Goal: Information Seeking & Learning: Learn about a topic

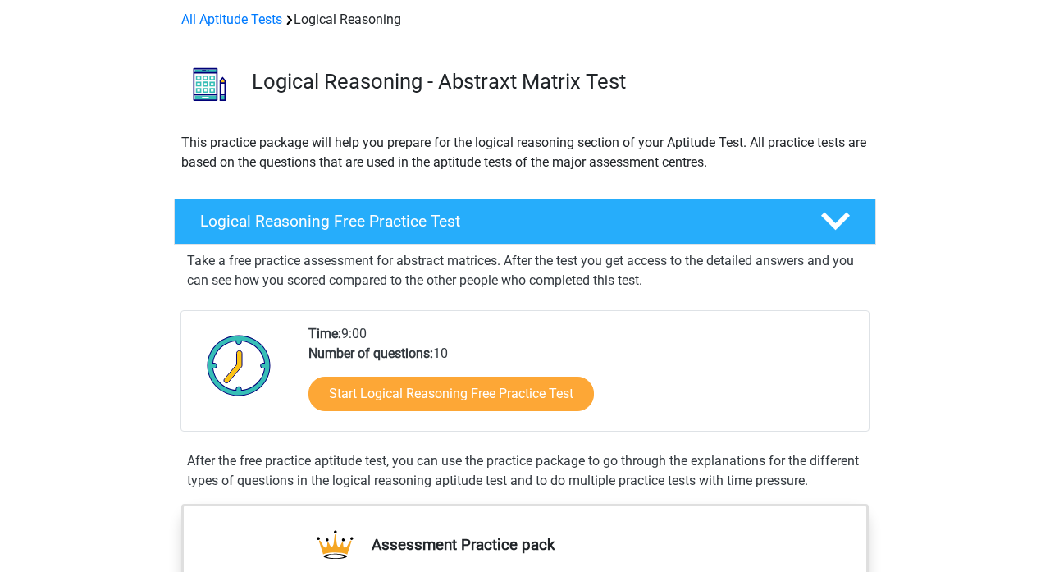
scroll to position [126, 0]
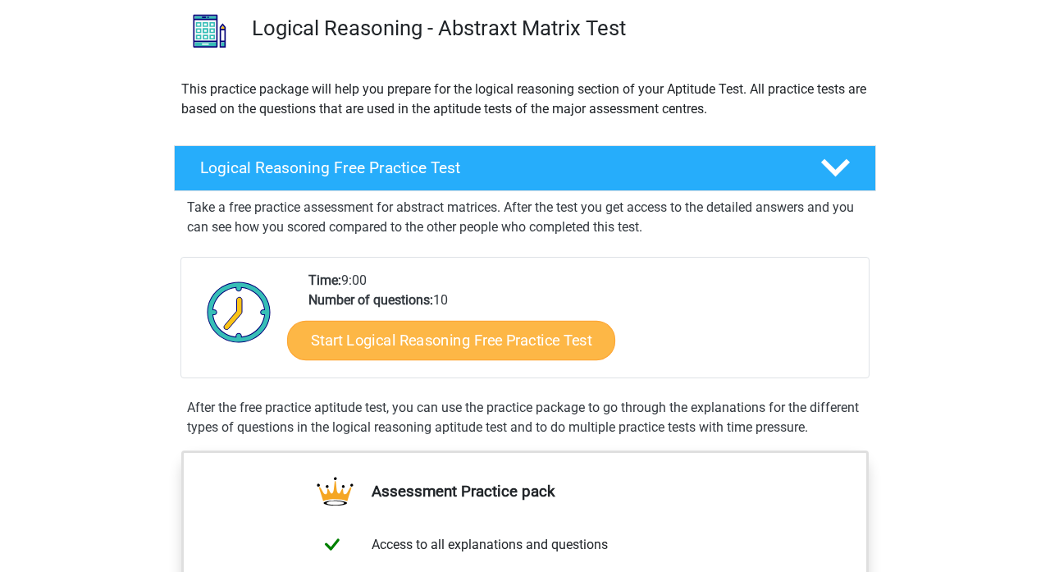
click at [441, 350] on link "Start Logical Reasoning Free Practice Test" at bounding box center [451, 339] width 328 height 39
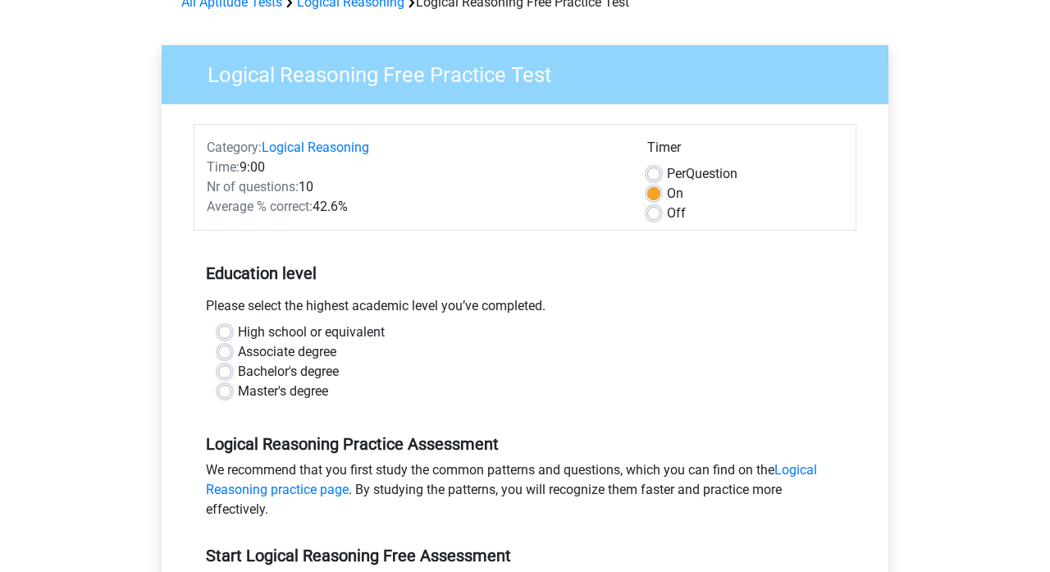
scroll to position [90, 0]
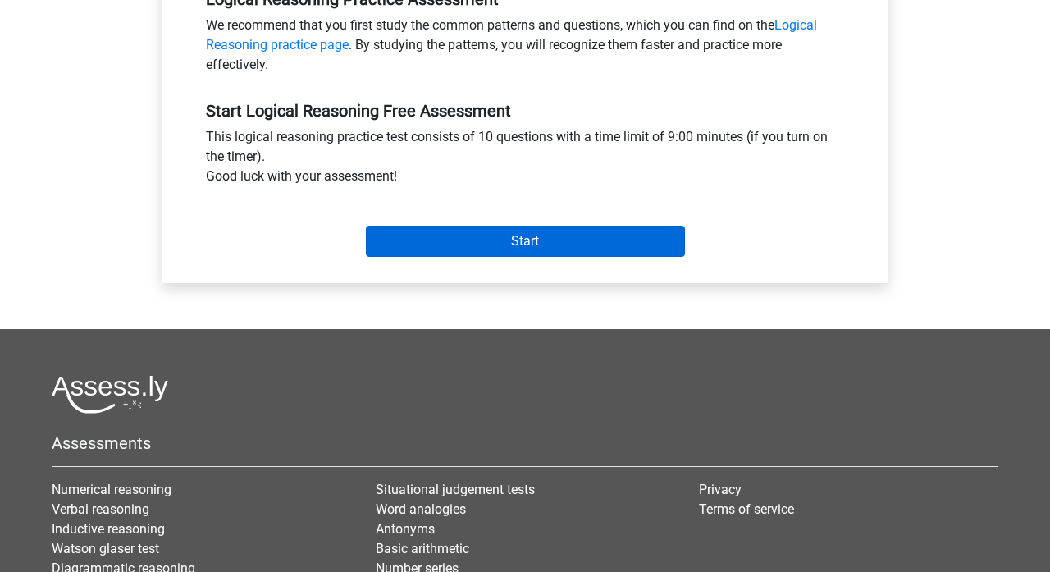
click at [458, 240] on input "Start" at bounding box center [525, 241] width 319 height 31
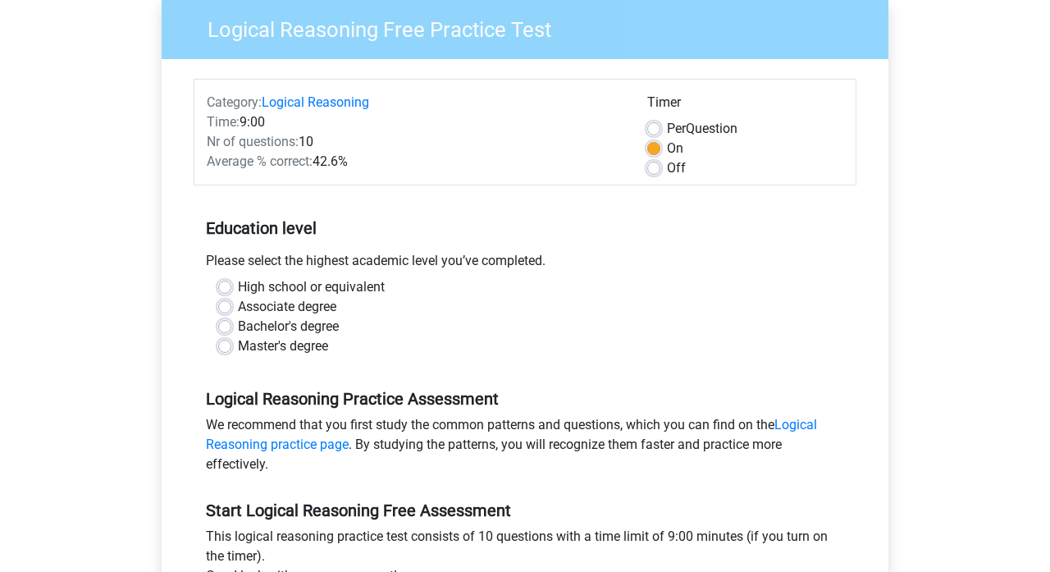
click at [273, 327] on label "Bachelor's degree" at bounding box center [288, 327] width 101 height 20
click at [231, 327] on input "Bachelor's degree" at bounding box center [224, 325] width 13 height 16
radio input "true"
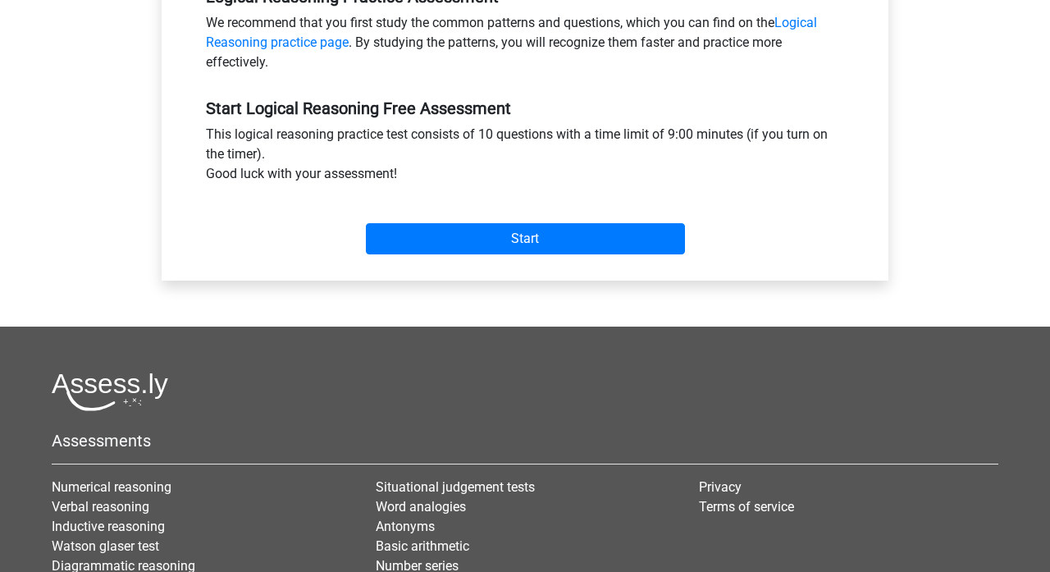
scroll to position [631, 0]
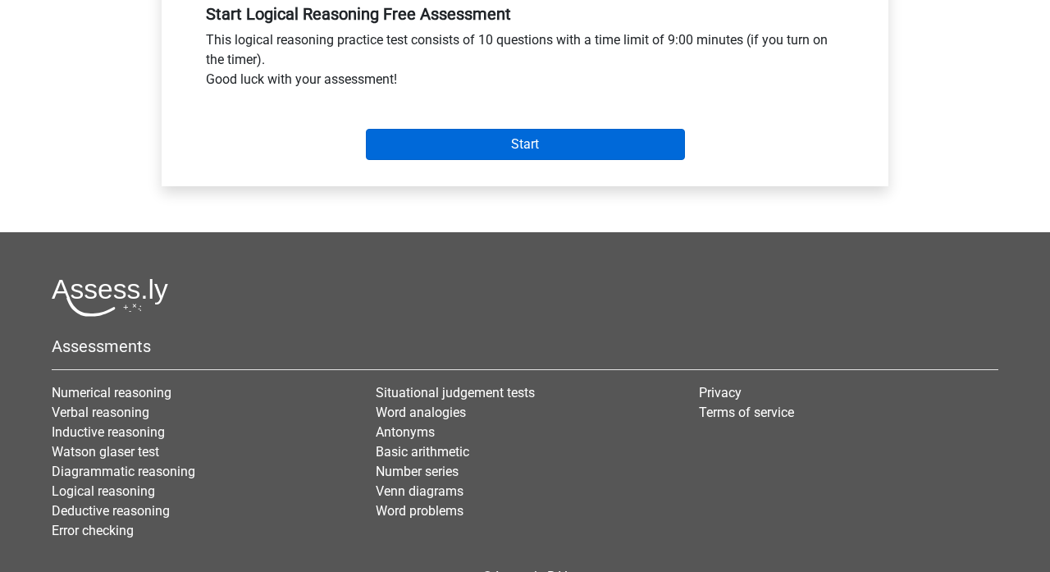
click at [505, 144] on input "Start" at bounding box center [525, 144] width 319 height 31
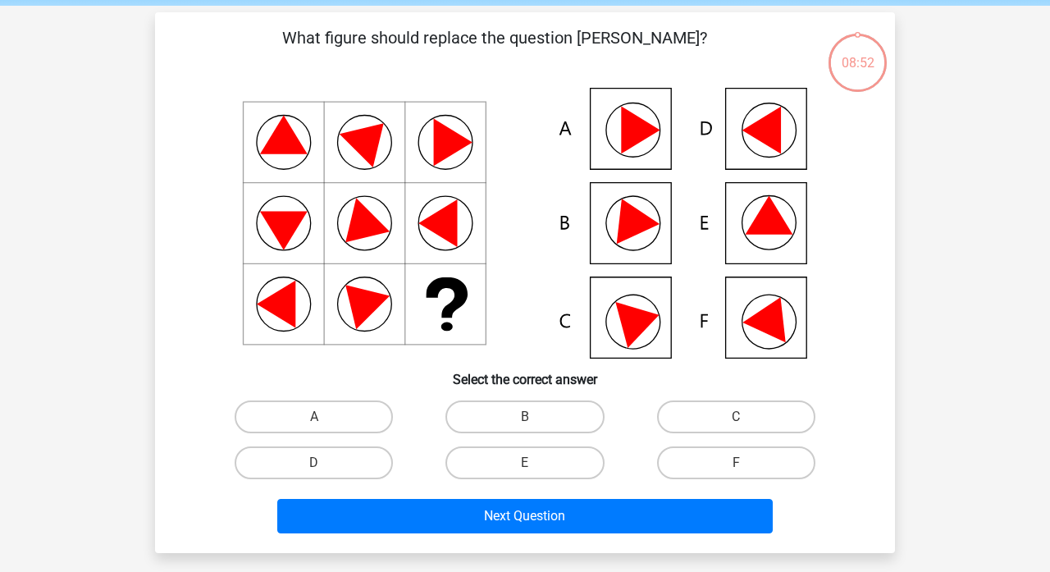
scroll to position [66, 0]
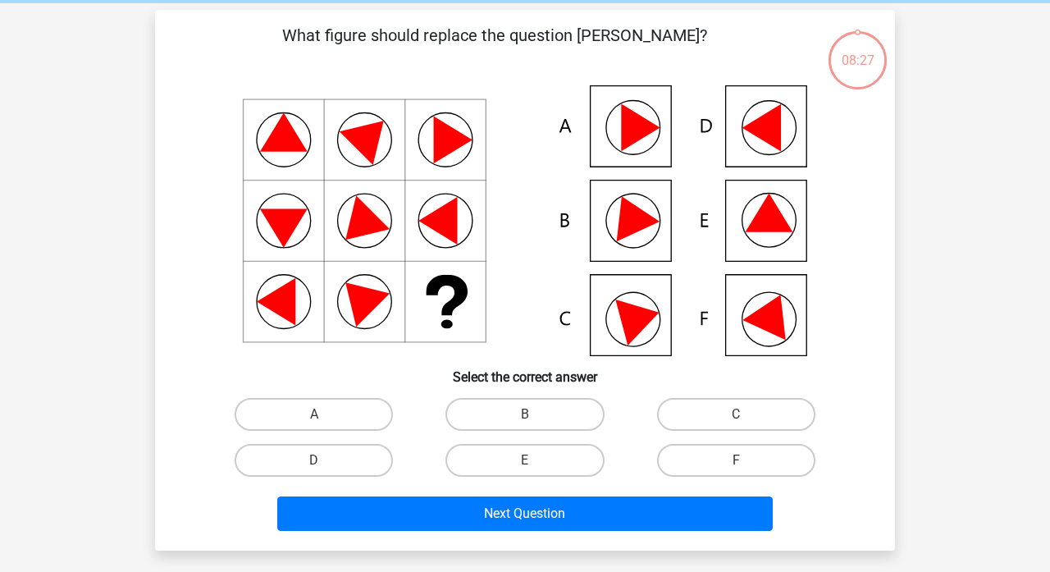
click at [765, 230] on icon at bounding box center [770, 213] width 48 height 39
click at [764, 205] on icon at bounding box center [770, 213] width 48 height 39
click at [548, 466] on label "E" at bounding box center [524, 460] width 158 height 33
click at [536, 466] on input "E" at bounding box center [530, 465] width 11 height 11
radio input "true"
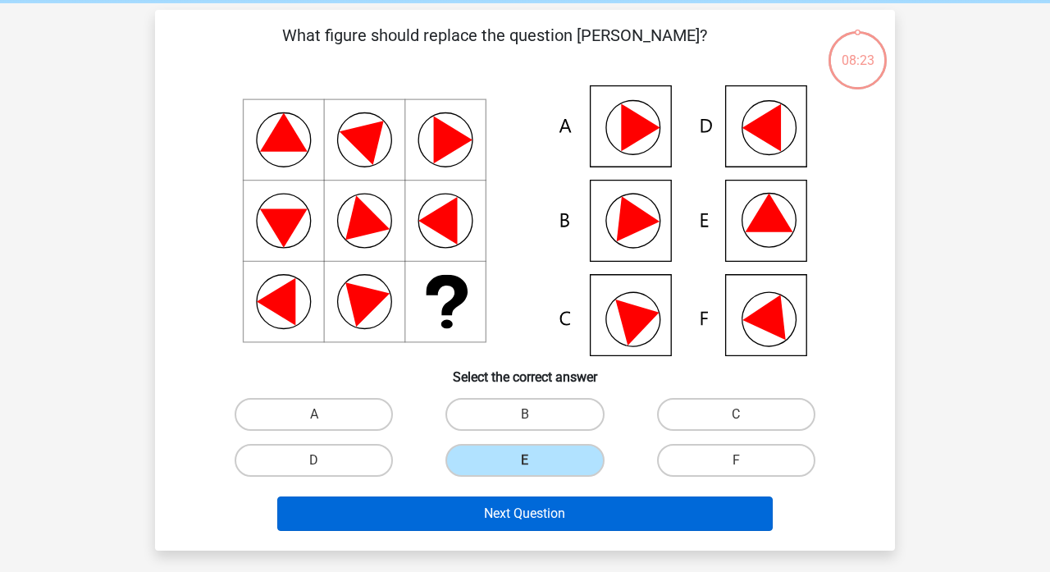
click at [551, 505] on button "Next Question" at bounding box center [525, 513] width 496 height 34
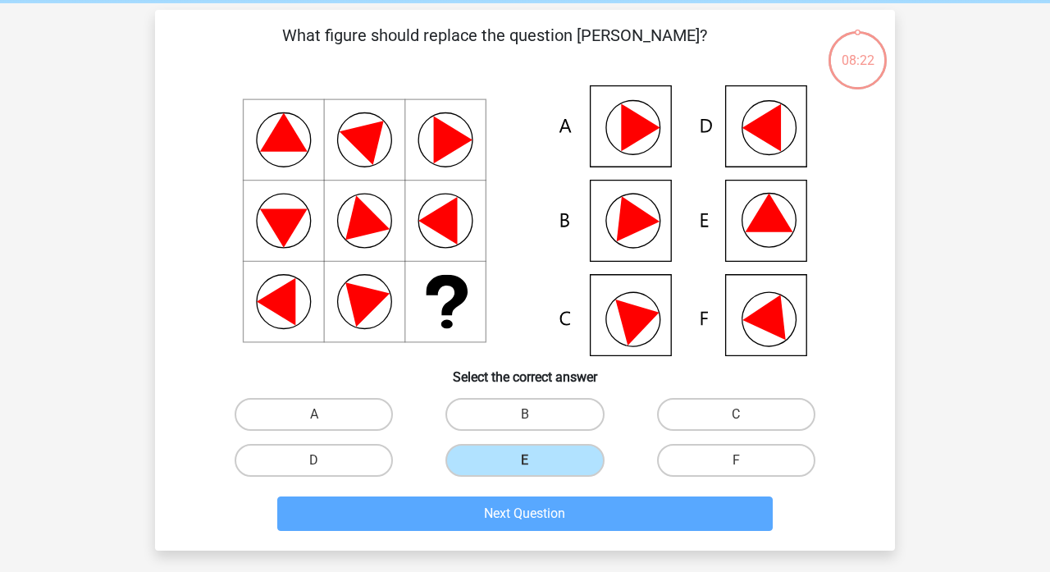
scroll to position [75, 0]
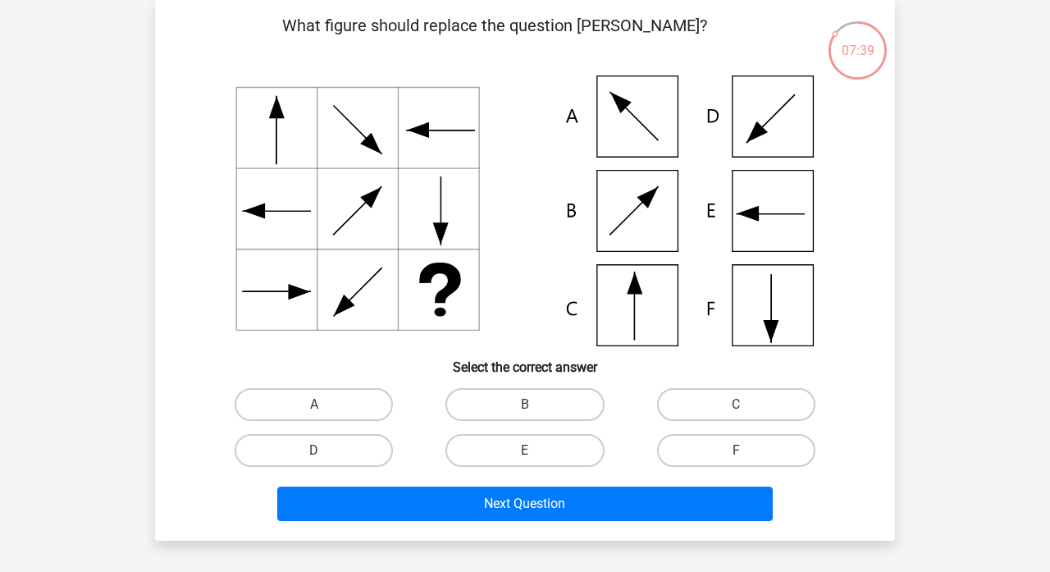
click at [628, 121] on icon at bounding box center [524, 210] width 661 height 271
click at [303, 400] on label "A" at bounding box center [314, 404] width 158 height 33
click at [314, 404] on input "A" at bounding box center [319, 409] width 11 height 11
radio input "true"
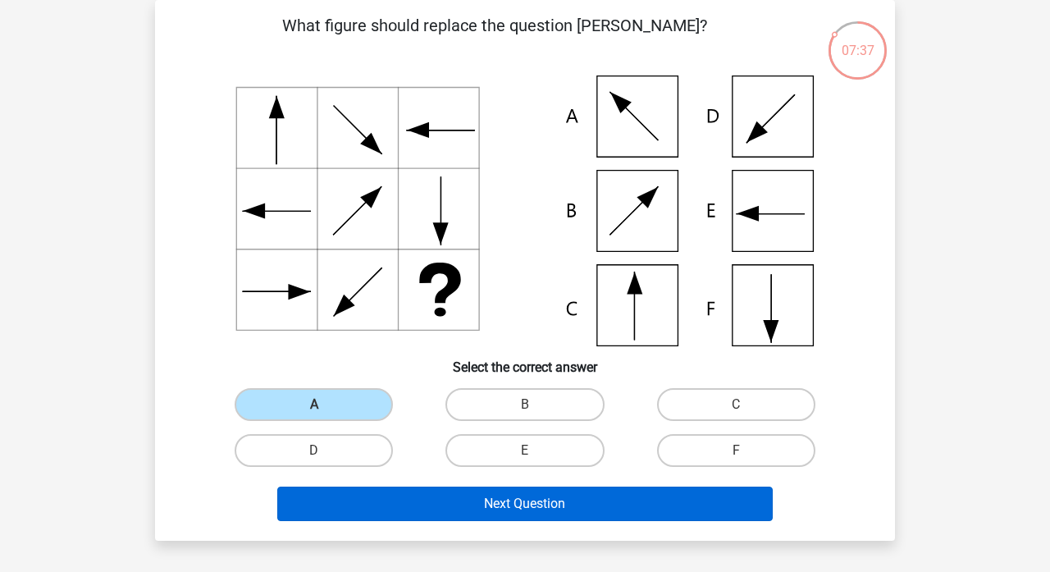
click at [437, 503] on button "Next Question" at bounding box center [525, 503] width 496 height 34
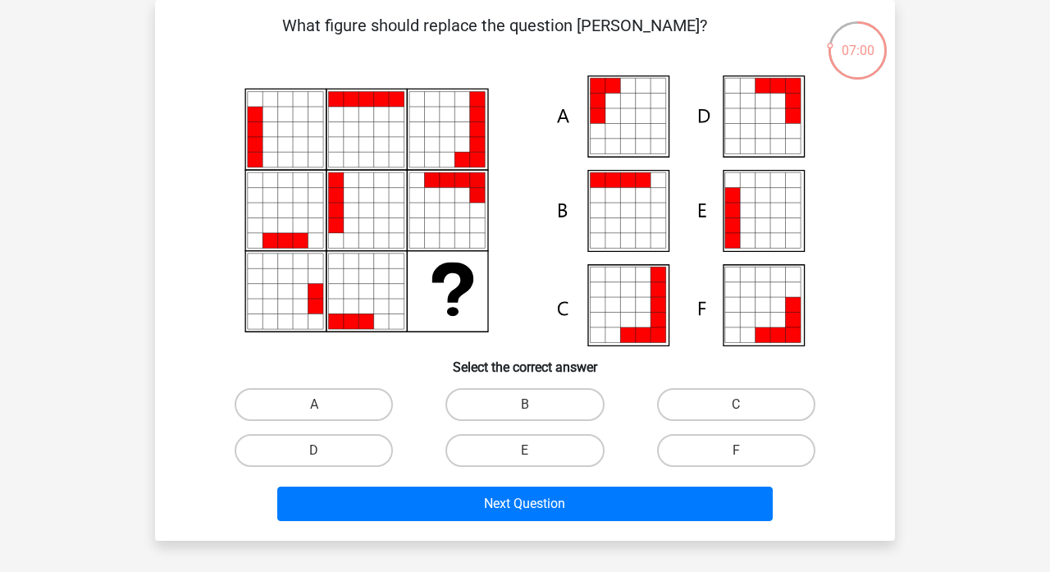
click at [753, 200] on icon at bounding box center [747, 195] width 15 height 15
click at [555, 450] on label "E" at bounding box center [524, 450] width 158 height 33
click at [536, 450] on input "E" at bounding box center [530, 455] width 11 height 11
radio input "true"
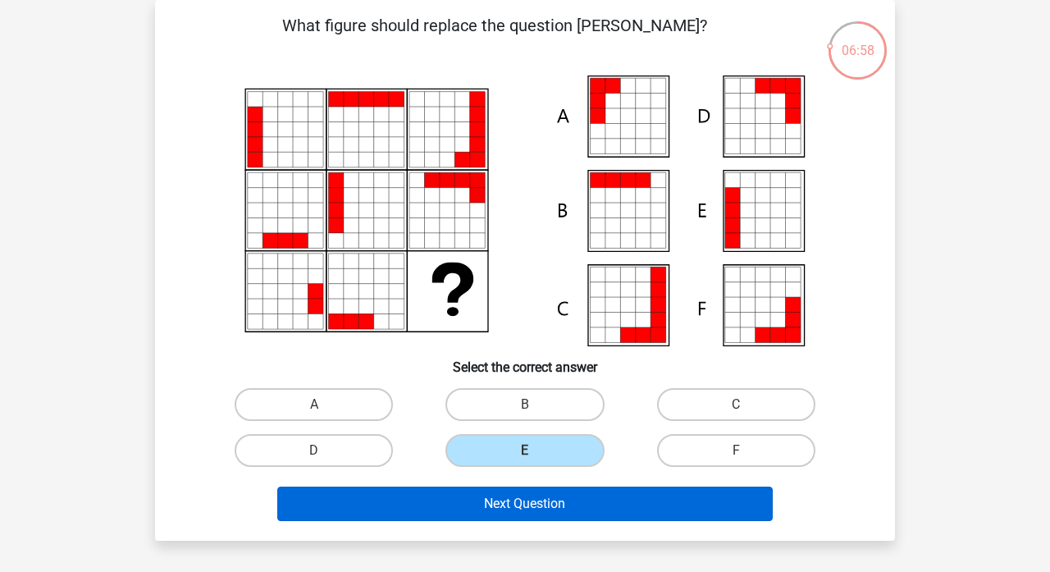
click at [553, 506] on button "Next Question" at bounding box center [525, 503] width 496 height 34
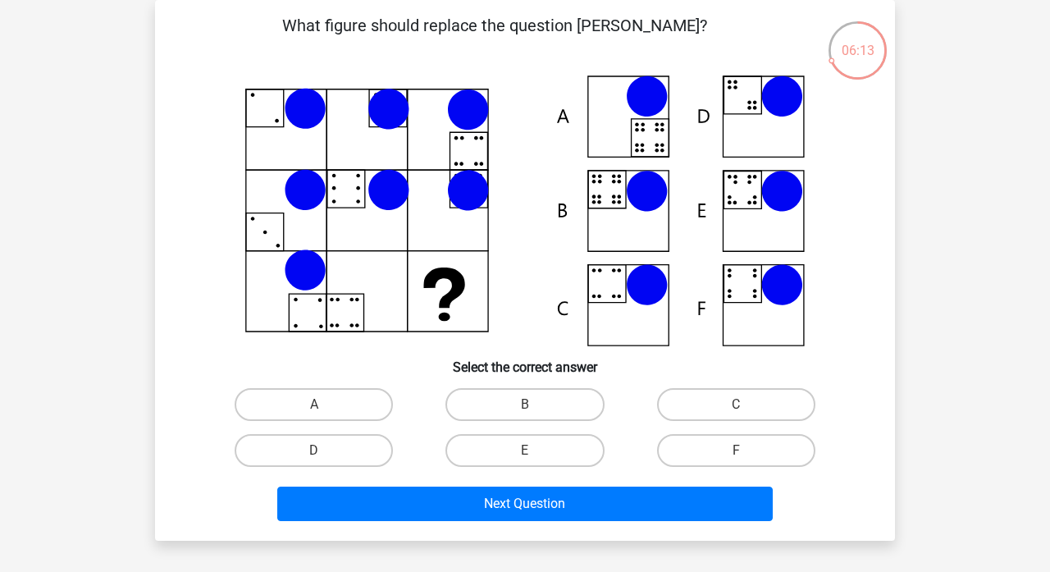
click at [616, 197] on icon at bounding box center [524, 210] width 661 height 271
click at [519, 390] on label "B" at bounding box center [524, 404] width 158 height 33
click at [525, 404] on input "B" at bounding box center [530, 409] width 11 height 11
radio input "true"
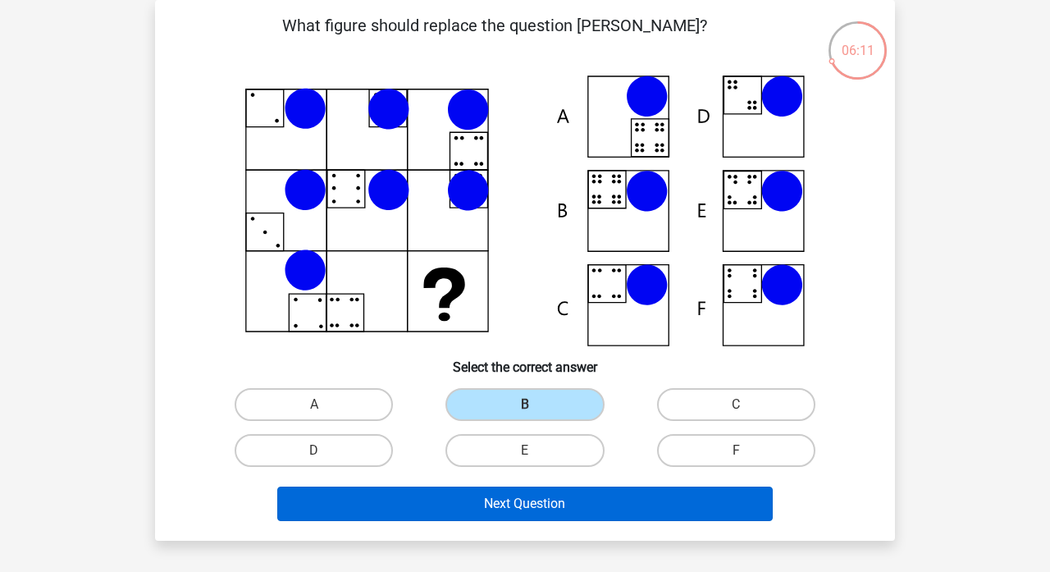
click at [545, 503] on button "Next Question" at bounding box center [525, 503] width 496 height 34
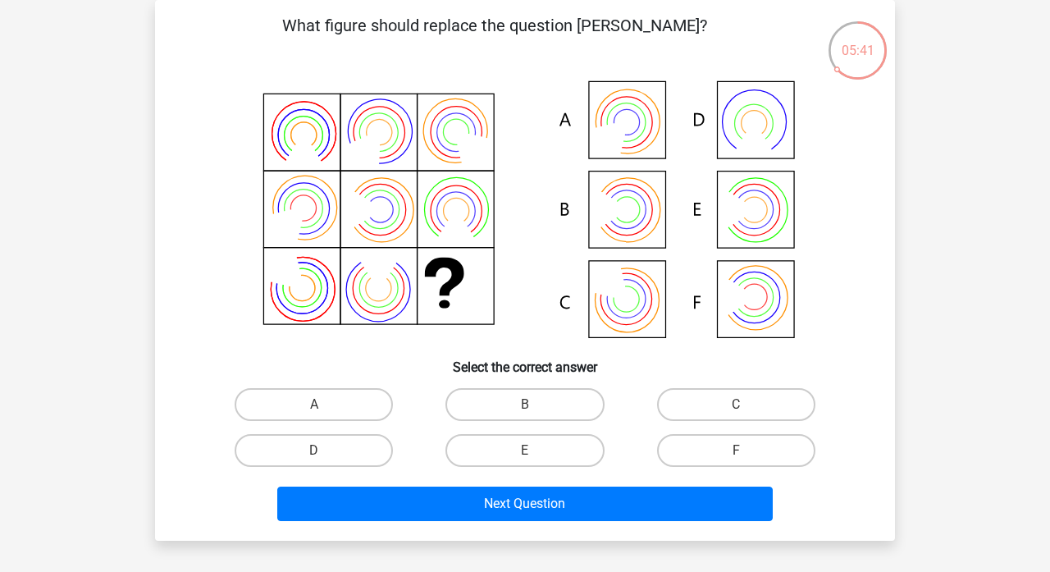
click at [650, 123] on icon at bounding box center [524, 210] width 661 height 271
click at [355, 403] on label "A" at bounding box center [314, 404] width 158 height 33
click at [325, 404] on input "A" at bounding box center [319, 409] width 11 height 11
radio input "true"
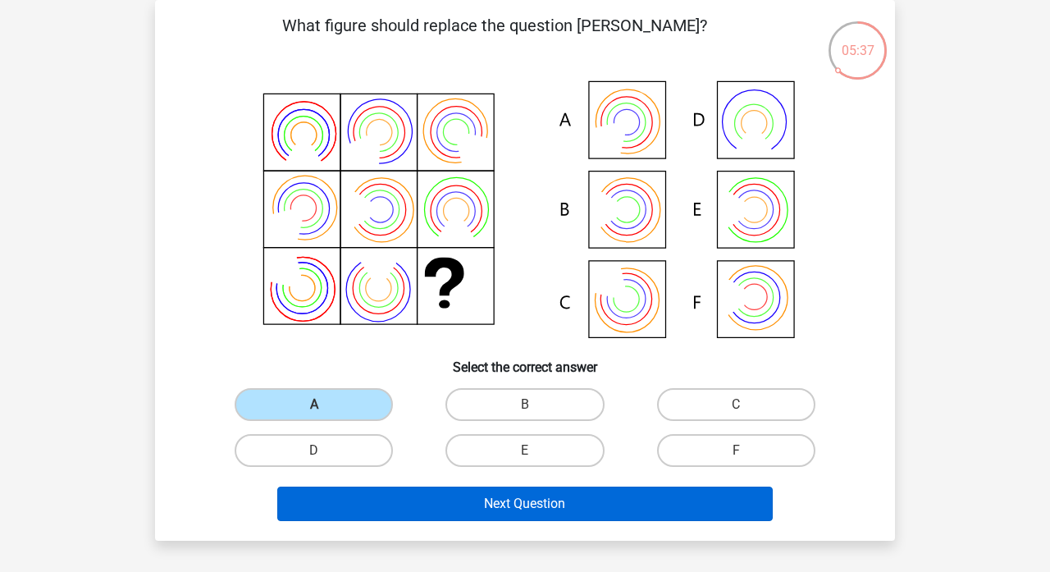
click at [459, 504] on button "Next Question" at bounding box center [525, 503] width 496 height 34
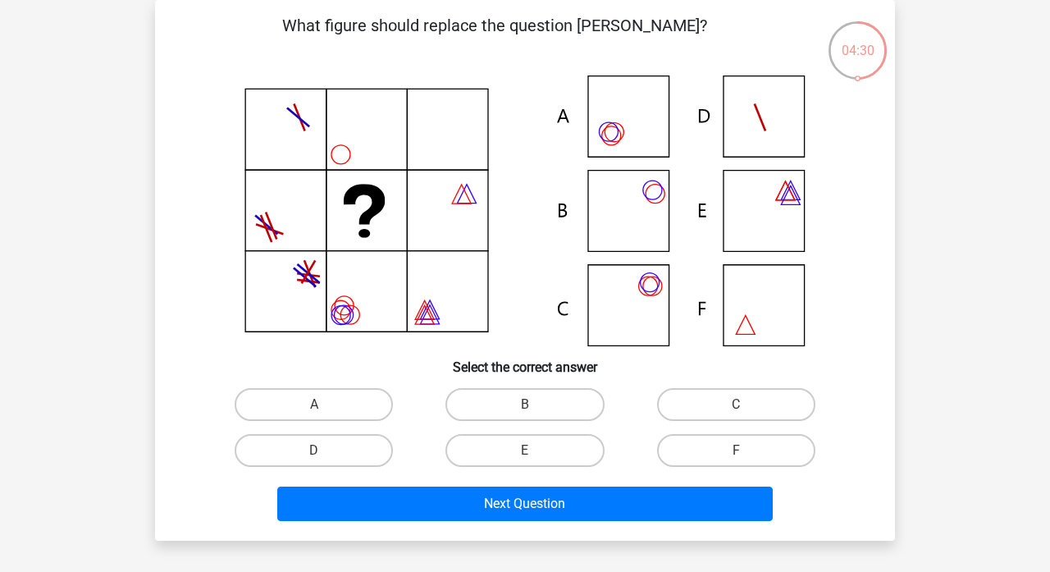
click at [632, 129] on icon at bounding box center [524, 210] width 661 height 271
click at [336, 395] on label "A" at bounding box center [314, 404] width 158 height 33
click at [325, 404] on input "A" at bounding box center [319, 409] width 11 height 11
radio input "true"
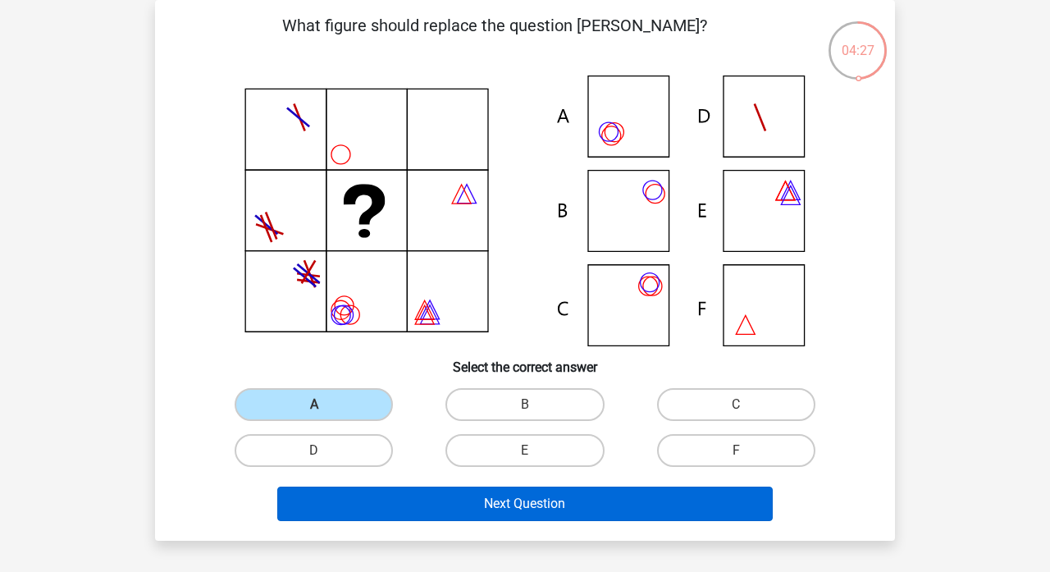
click at [468, 505] on button "Next Question" at bounding box center [525, 503] width 496 height 34
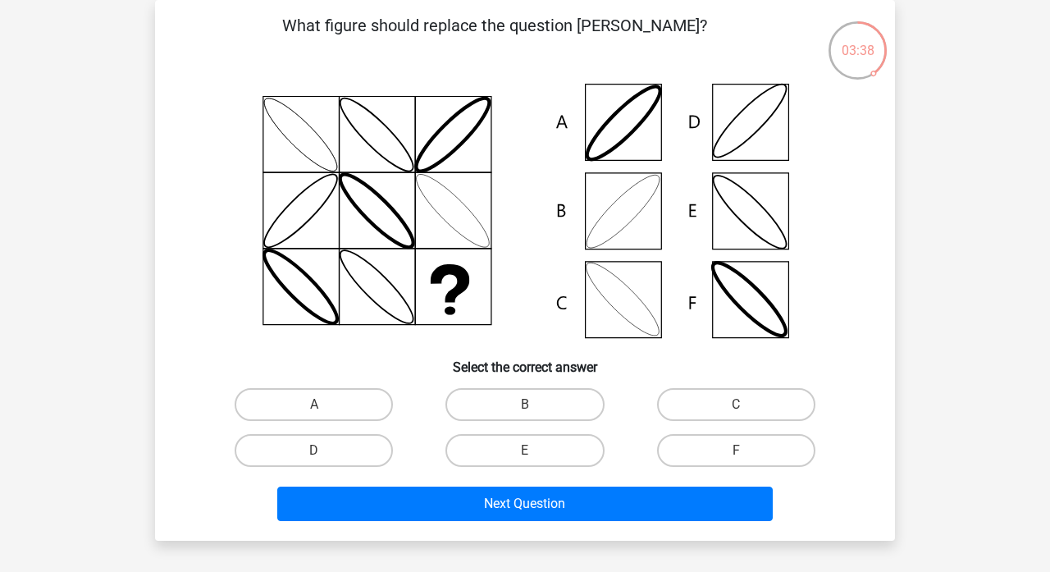
click at [641, 194] on icon at bounding box center [524, 210] width 661 height 271
click at [520, 409] on label "B" at bounding box center [524, 404] width 158 height 33
click at [525, 409] on input "B" at bounding box center [530, 409] width 11 height 11
radio input "true"
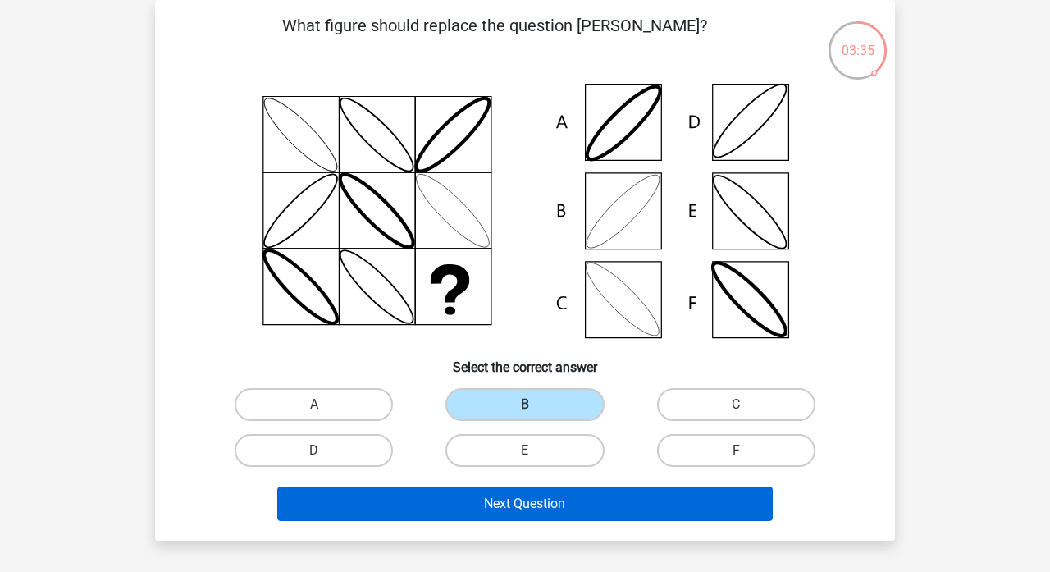
click at [527, 504] on button "Next Question" at bounding box center [525, 503] width 496 height 34
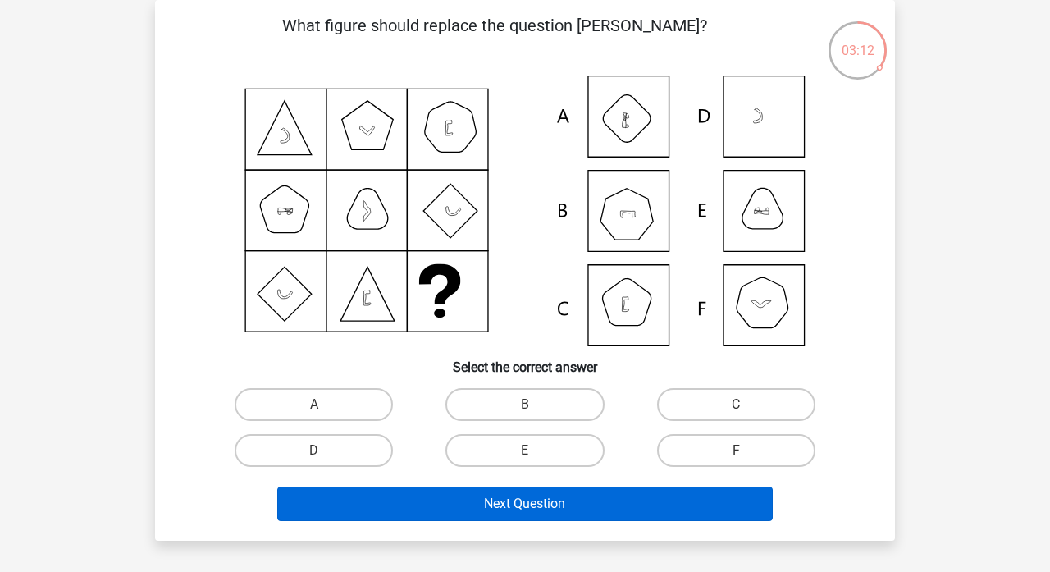
click at [532, 501] on button "Next Question" at bounding box center [525, 503] width 496 height 34
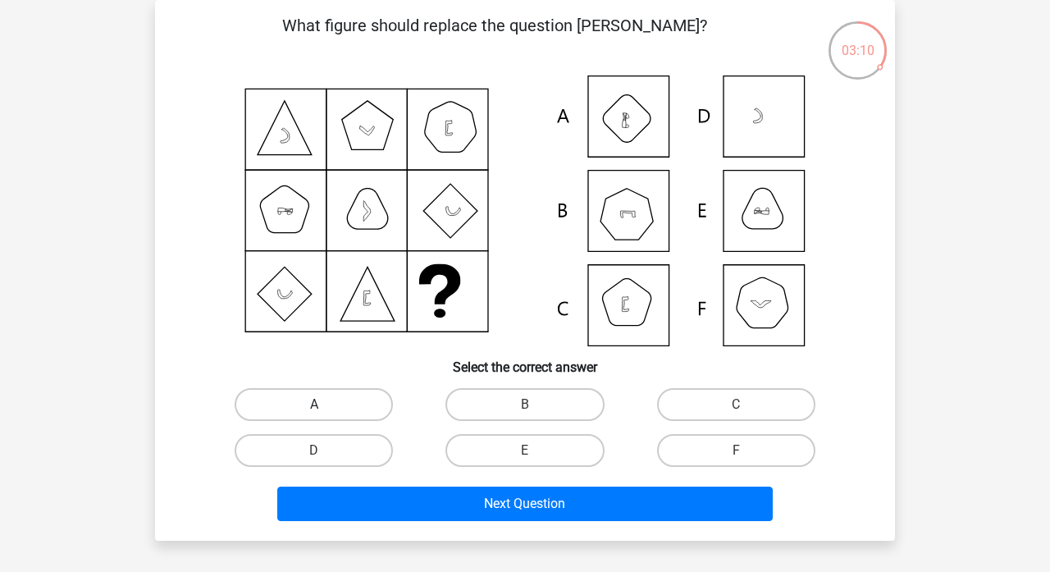
click at [361, 404] on label "A" at bounding box center [314, 404] width 158 height 33
click at [325, 404] on input "A" at bounding box center [319, 409] width 11 height 11
radio input "true"
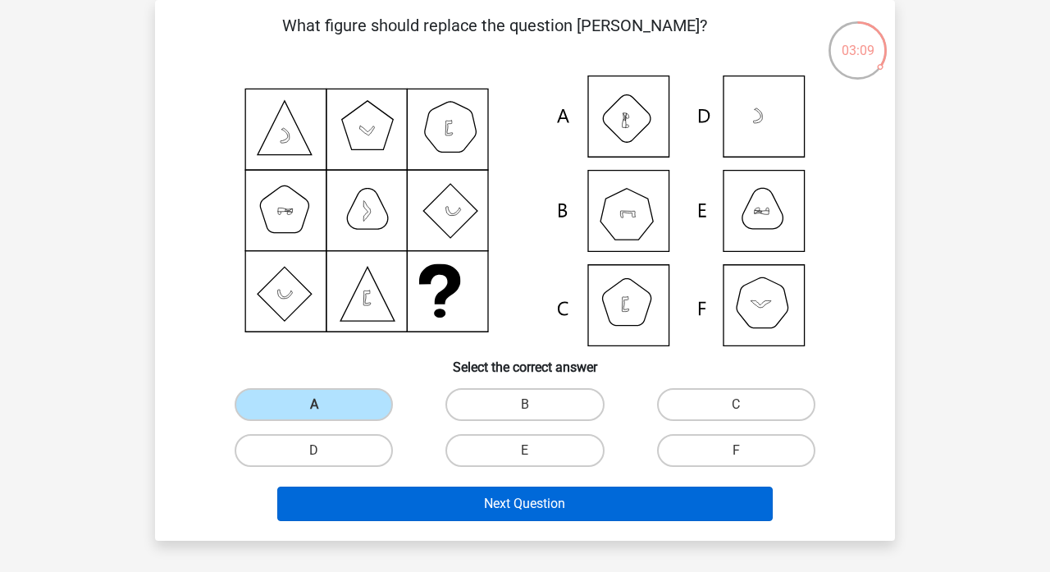
click at [480, 497] on button "Next Question" at bounding box center [525, 503] width 496 height 34
click at [480, 503] on button "Next Question" at bounding box center [525, 503] width 496 height 34
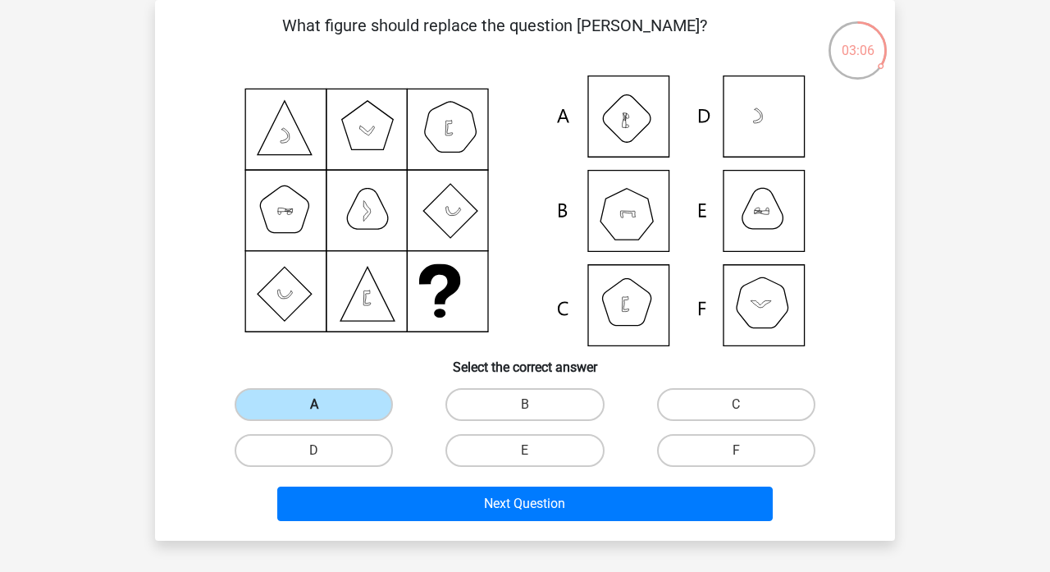
click at [339, 412] on label "A" at bounding box center [314, 404] width 158 height 33
click at [325, 412] on input "A" at bounding box center [319, 409] width 11 height 11
click at [339, 412] on label "A" at bounding box center [314, 404] width 158 height 33
click at [325, 412] on input "A" at bounding box center [319, 409] width 11 height 11
click at [339, 412] on label "A" at bounding box center [314, 404] width 158 height 33
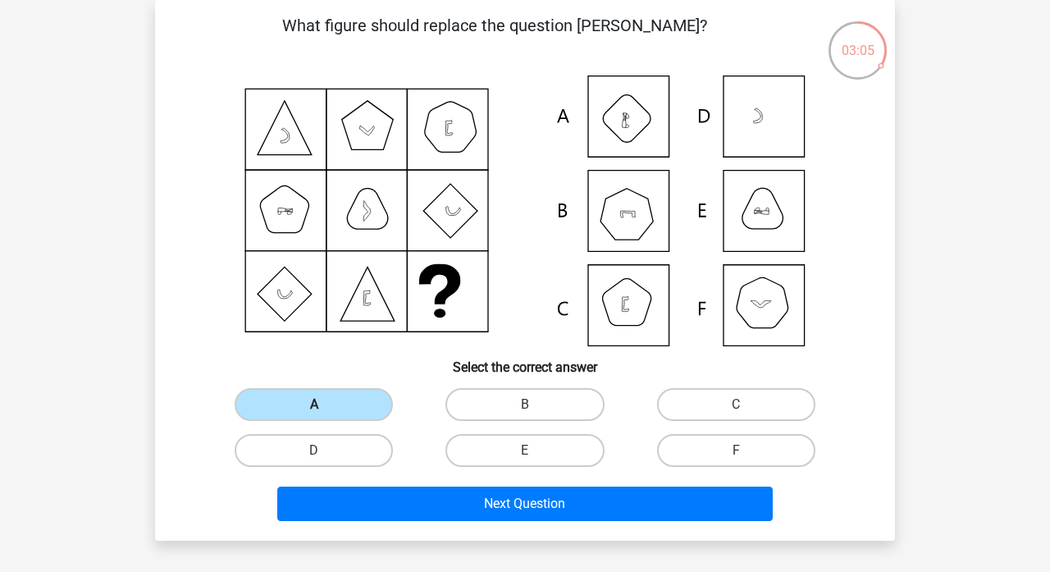
click at [325, 412] on input "A" at bounding box center [319, 409] width 11 height 11
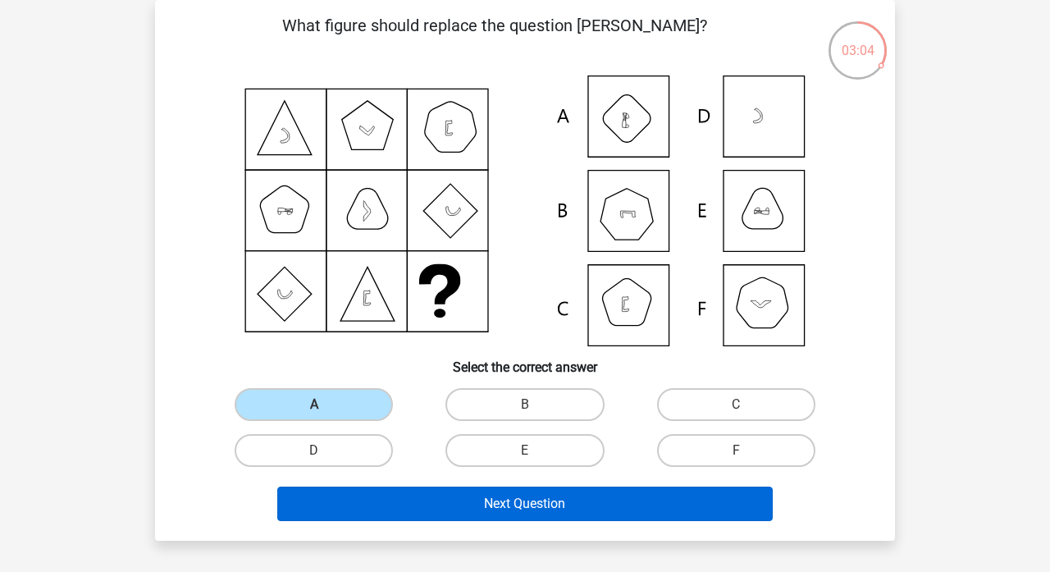
click at [468, 509] on button "Next Question" at bounding box center [525, 503] width 496 height 34
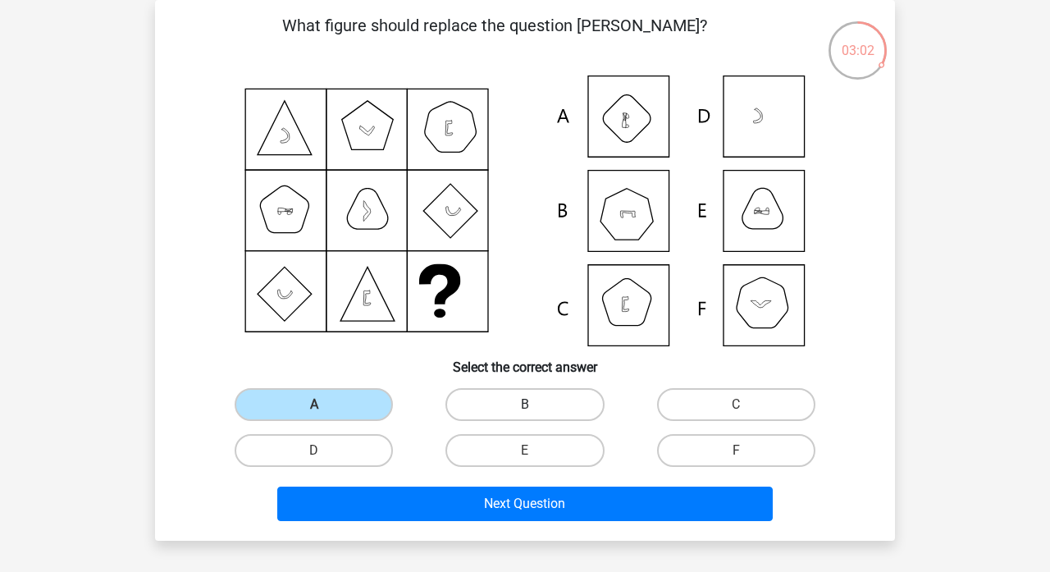
click at [518, 412] on label "B" at bounding box center [524, 404] width 158 height 33
click at [525, 412] on input "B" at bounding box center [530, 409] width 11 height 11
radio input "true"
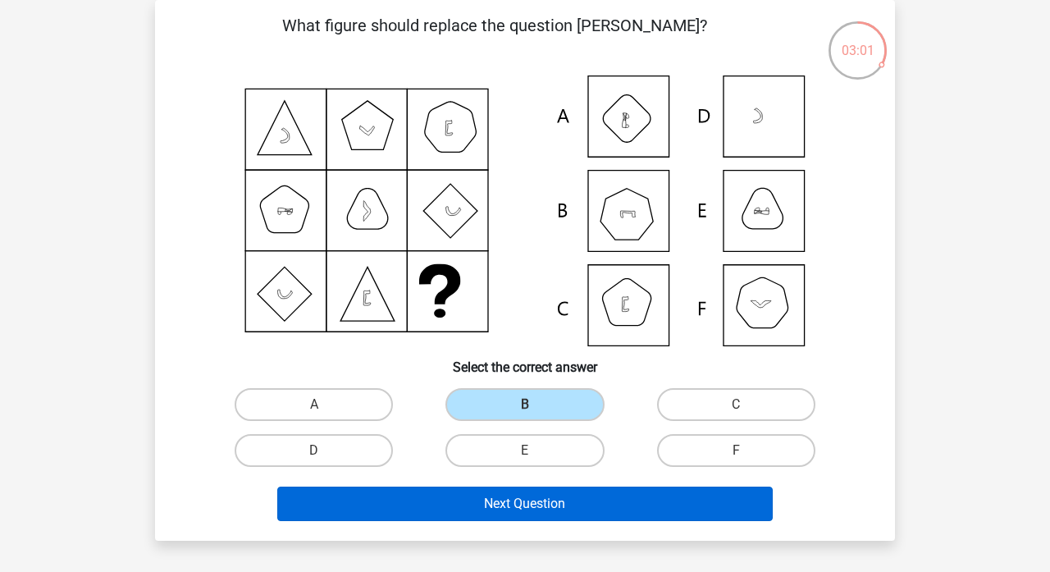
click at [496, 500] on button "Next Question" at bounding box center [525, 503] width 496 height 34
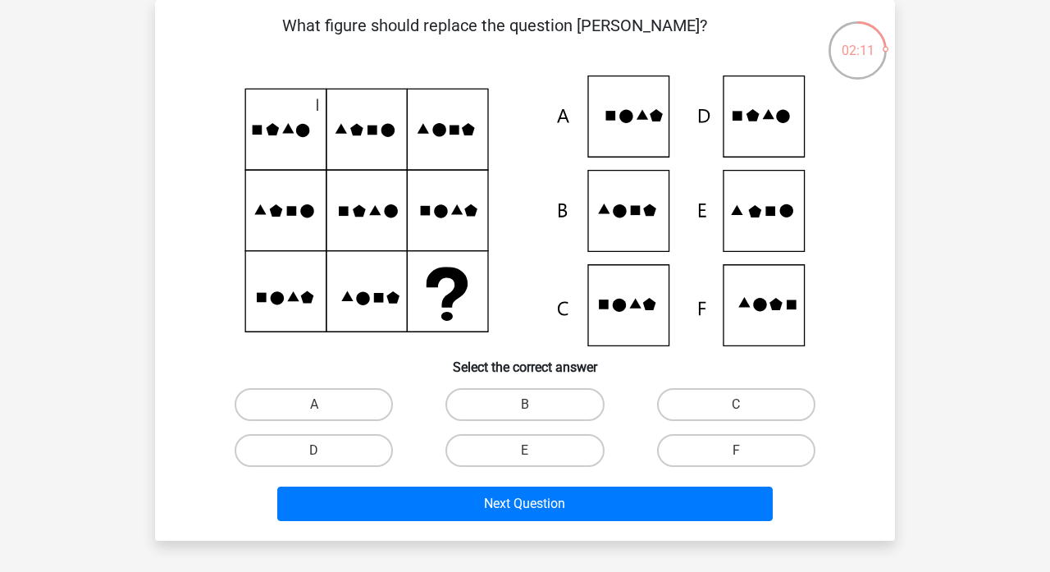
click at [775, 208] on icon at bounding box center [770, 212] width 10 height 10
click at [564, 452] on label "E" at bounding box center [524, 450] width 158 height 33
click at [536, 452] on input "E" at bounding box center [530, 455] width 11 height 11
radio input "true"
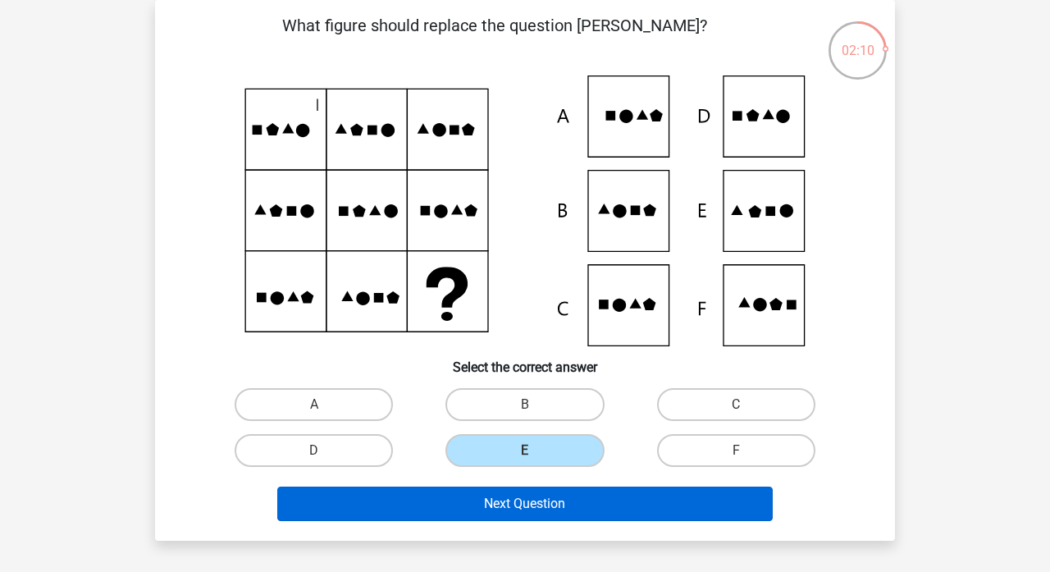
click at [559, 509] on button "Next Question" at bounding box center [525, 503] width 496 height 34
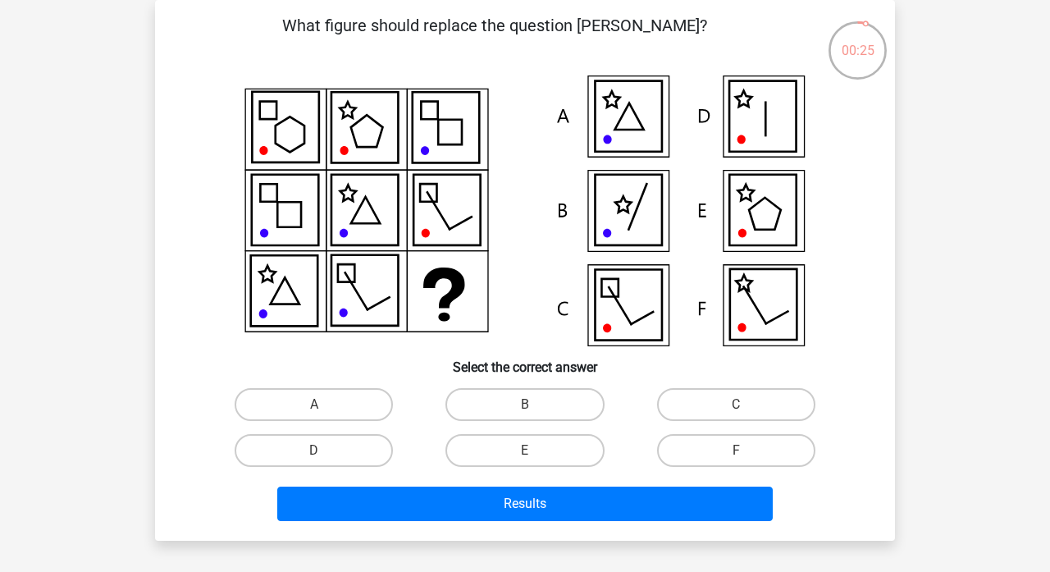
click at [769, 130] on icon at bounding box center [762, 116] width 66 height 71
click at [334, 456] on label "D" at bounding box center [314, 450] width 158 height 33
click at [325, 456] on input "D" at bounding box center [319, 455] width 11 height 11
radio input "true"
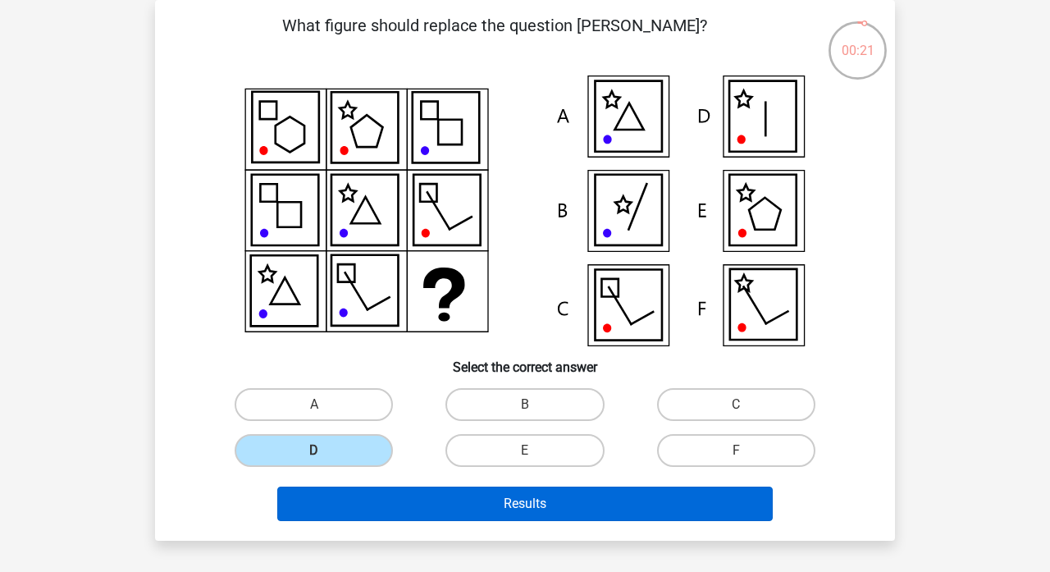
click at [464, 499] on button "Results" at bounding box center [525, 503] width 496 height 34
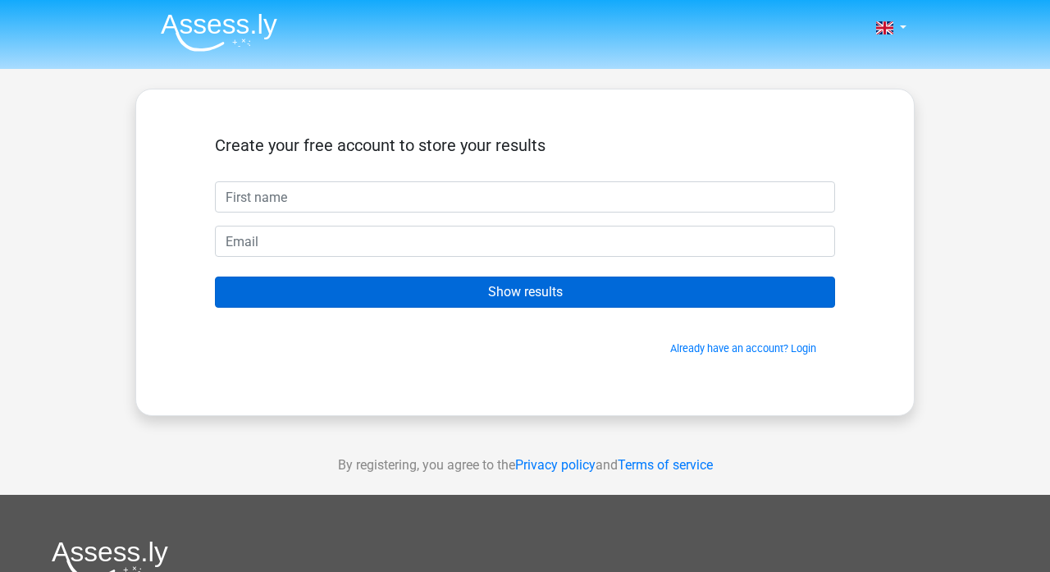
click at [461, 298] on input "Show results" at bounding box center [525, 291] width 620 height 31
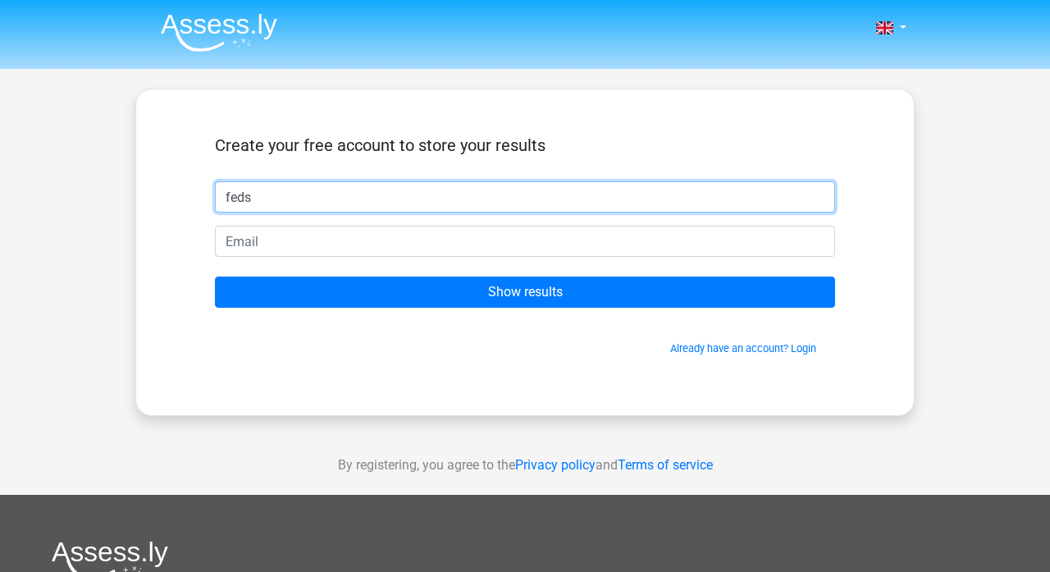
type input "feds"
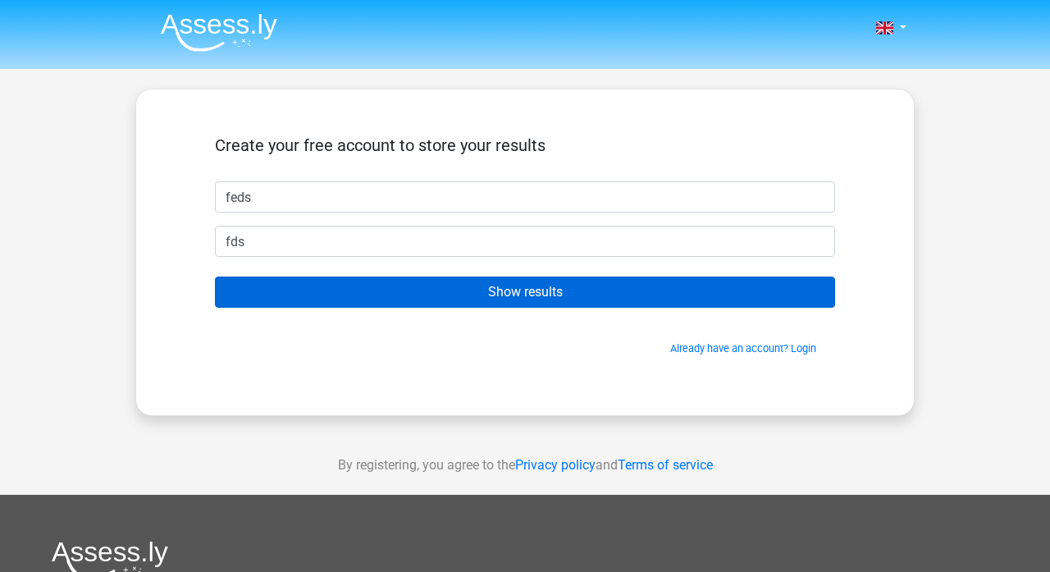
click at [408, 294] on input "Show results" at bounding box center [525, 291] width 620 height 31
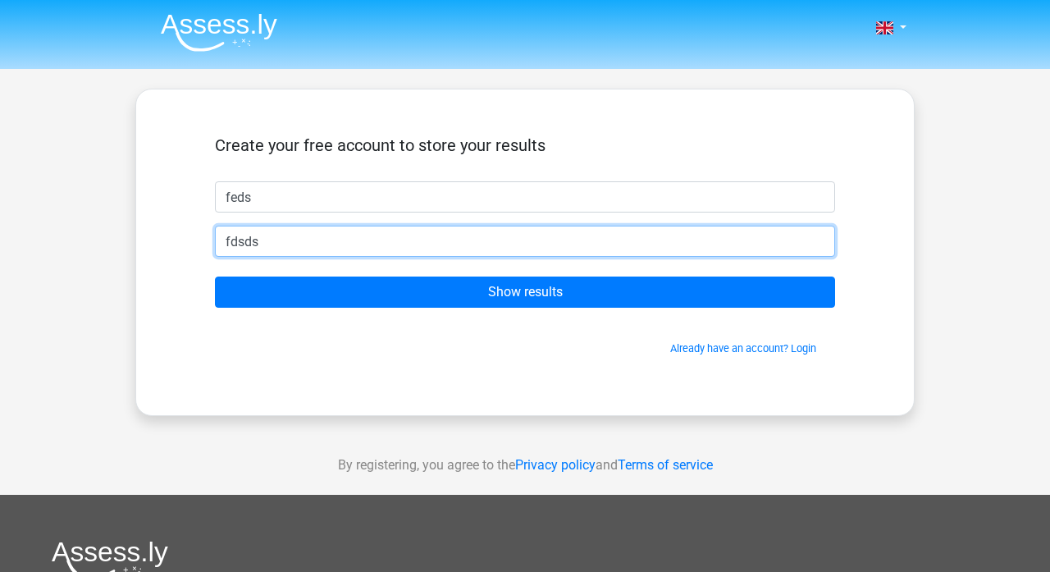
type input "fdsdsf"
